Goal: Task Accomplishment & Management: Manage account settings

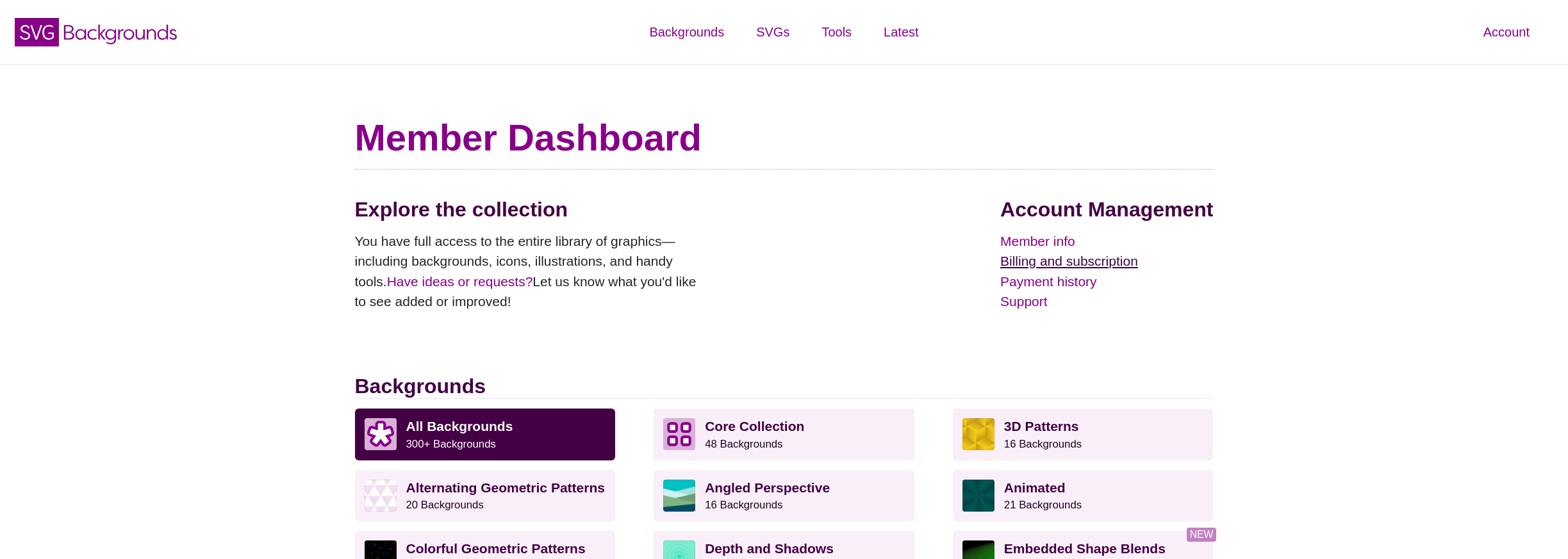
click at [1070, 266] on link "Billing and subscription" at bounding box center [1106, 261] width 213 height 20
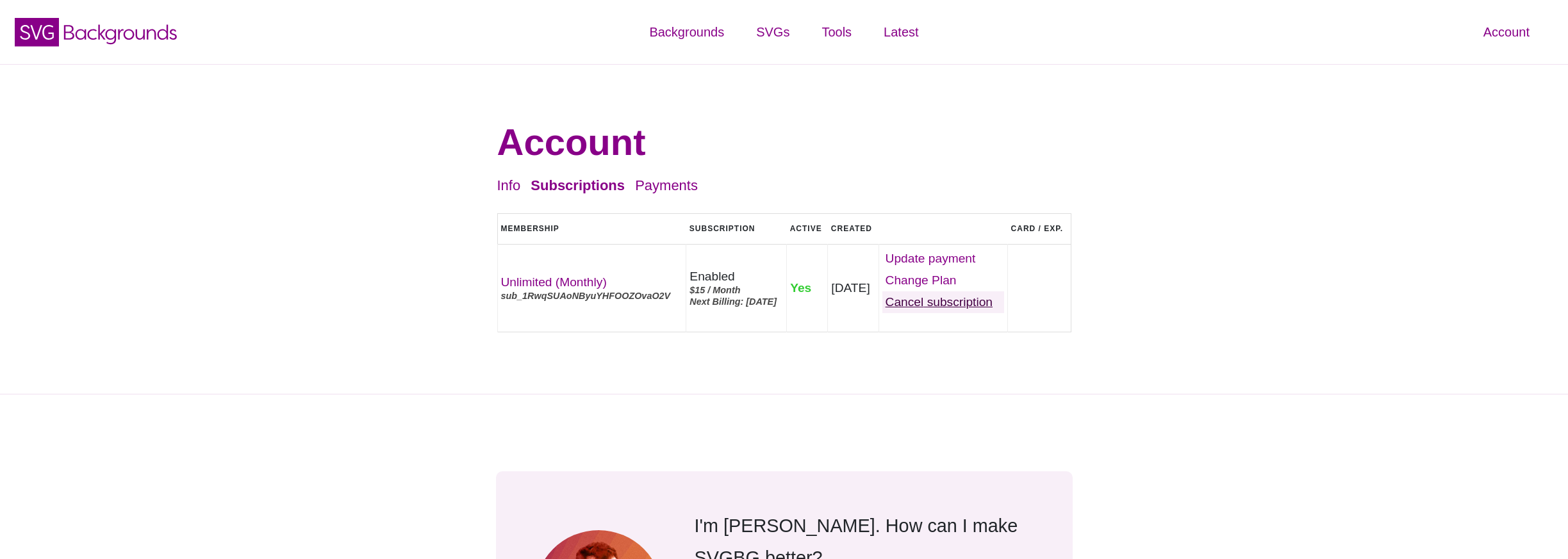
click at [956, 313] on link "Cancel" at bounding box center [944, 302] width 123 height 22
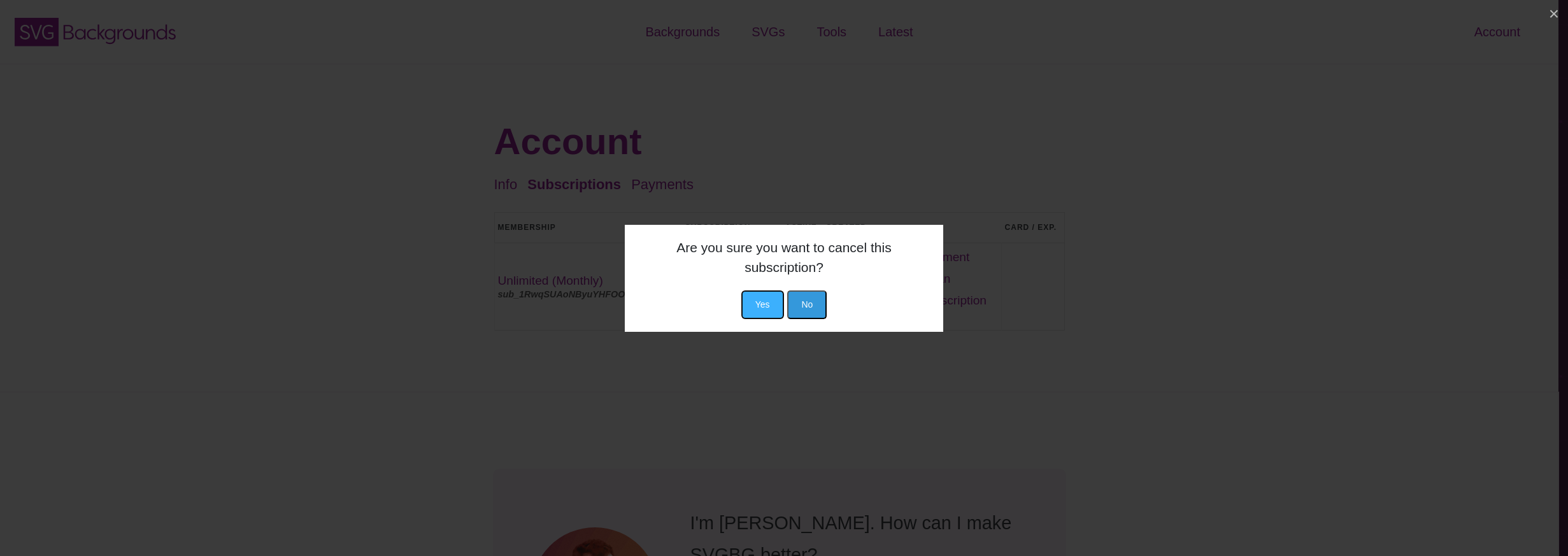
click at [773, 297] on button "Yes" at bounding box center [763, 305] width 43 height 29
click at [769, 290] on button "Yes" at bounding box center [763, 305] width 43 height 29
click at [762, 302] on button "Yes" at bounding box center [763, 305] width 43 height 29
